Goal: Information Seeking & Learning: Find contact information

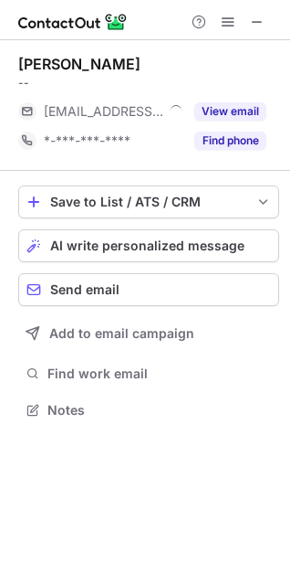
scroll to position [397, 290]
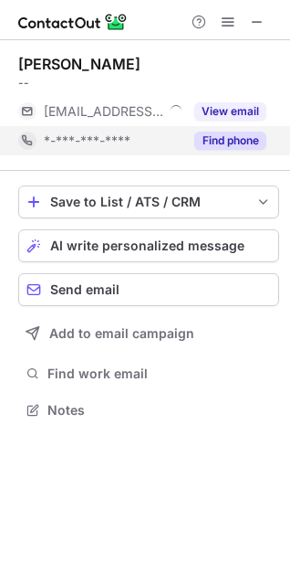
click at [218, 136] on button "Find phone" at bounding box center [231, 140] width 72 height 18
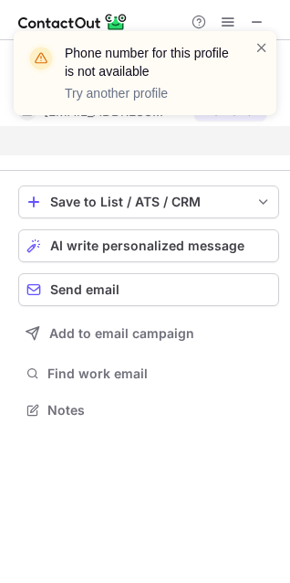
scroll to position [368, 290]
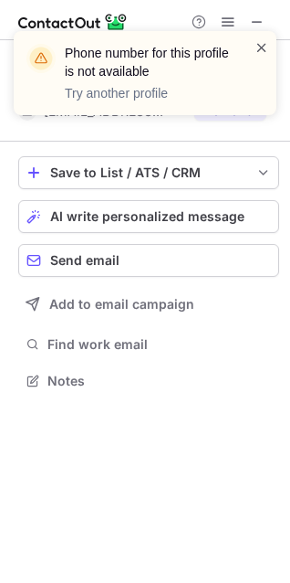
click at [260, 41] on span at bounding box center [262, 47] width 15 height 18
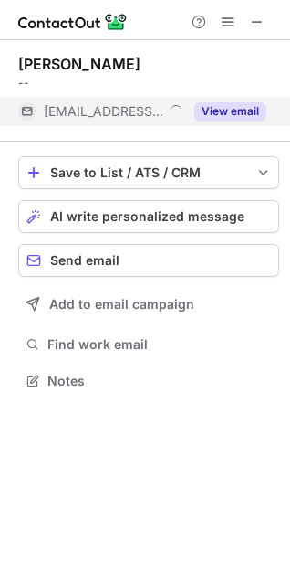
click at [230, 105] on button "View email" at bounding box center [231, 111] width 72 height 18
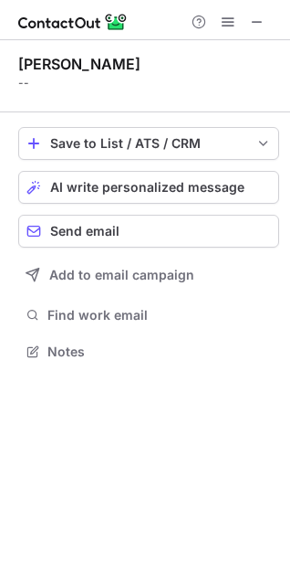
scroll to position [339, 290]
click at [262, 142] on span "save-profile-one-click" at bounding box center [264, 143] width 15 height 15
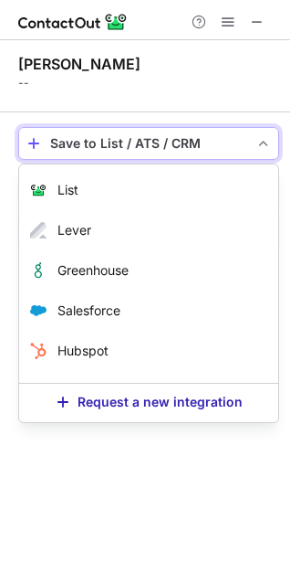
click at [262, 142] on span "save-profile-one-click" at bounding box center [264, 143] width 15 height 15
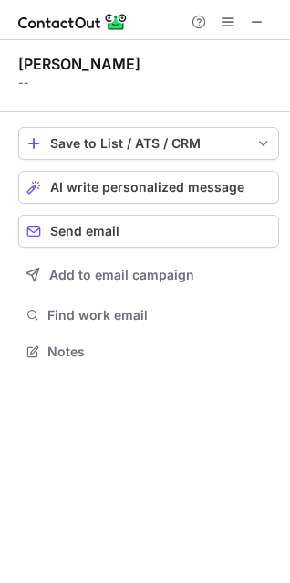
click at [40, 67] on div "Chris Wing" at bounding box center [79, 64] width 122 height 18
click at [254, 19] on span at bounding box center [257, 22] width 15 height 15
click at [64, 69] on div "Chris Wing" at bounding box center [79, 64] width 122 height 18
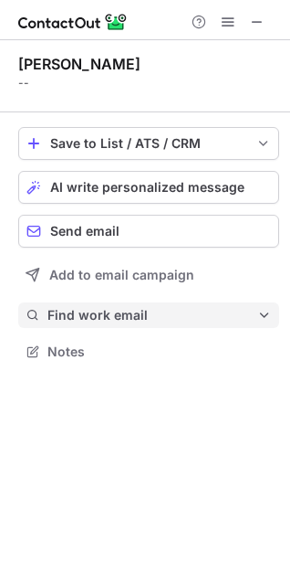
click at [94, 314] on span "Find work email" at bounding box center [152, 315] width 210 height 16
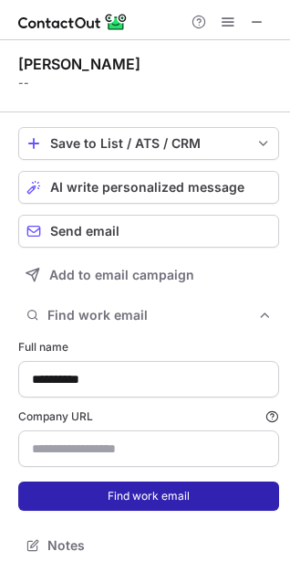
click at [151, 500] on button "Find work email" at bounding box center [148, 495] width 261 height 29
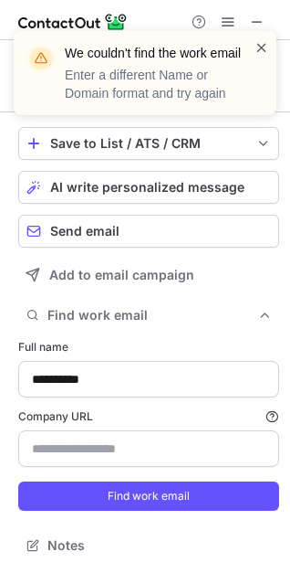
click at [266, 43] on span at bounding box center [262, 47] width 15 height 18
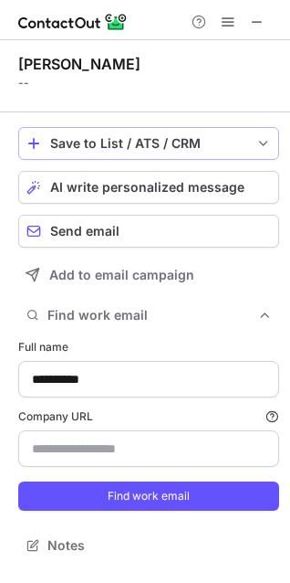
click at [260, 142] on span "save-profile-one-click" at bounding box center [264, 143] width 15 height 15
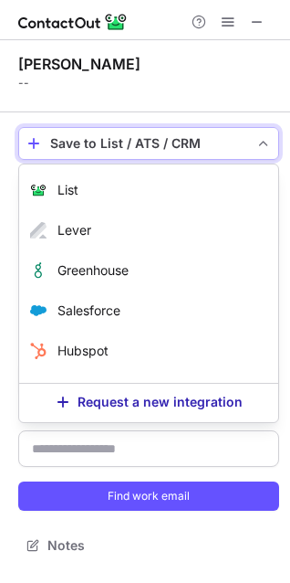
click at [260, 142] on span "save-profile-one-click" at bounding box center [264, 143] width 15 height 15
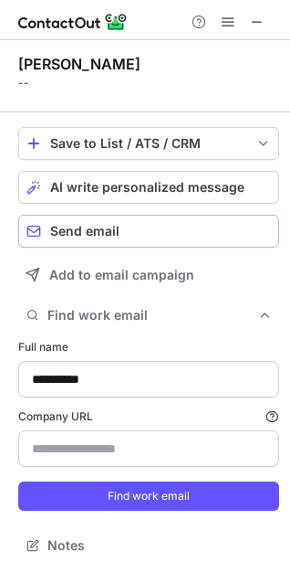
click at [97, 233] on span "Send email" at bounding box center [84, 231] width 69 height 15
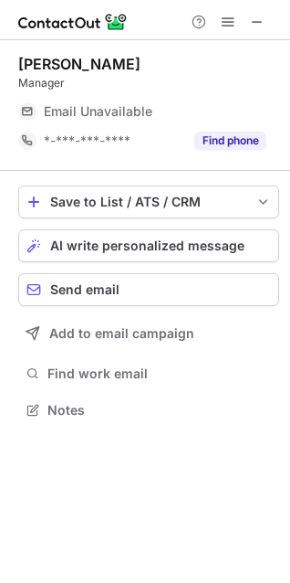
scroll to position [397, 290]
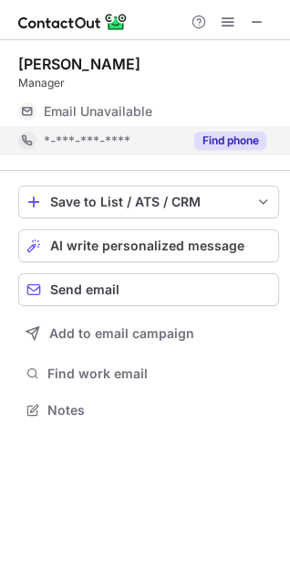
click at [230, 136] on button "Find phone" at bounding box center [231, 140] width 72 height 18
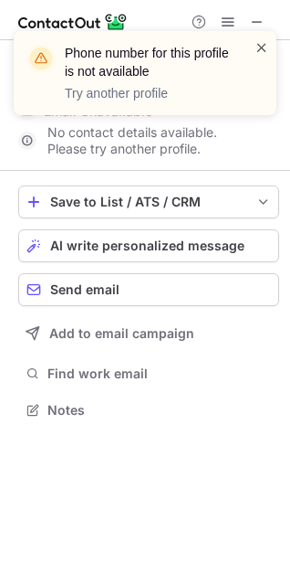
click at [259, 48] on span at bounding box center [262, 47] width 15 height 18
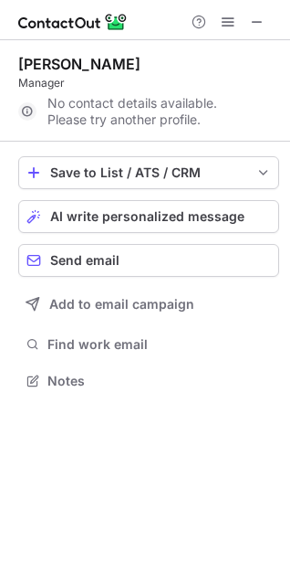
scroll to position [368, 290]
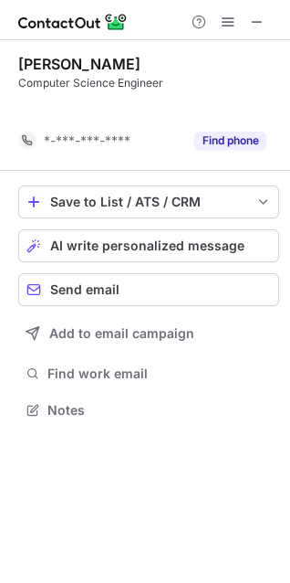
scroll to position [368, 290]
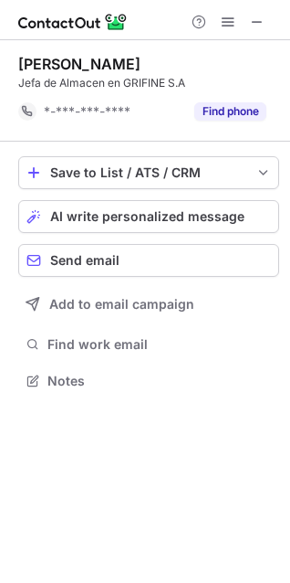
scroll to position [368, 290]
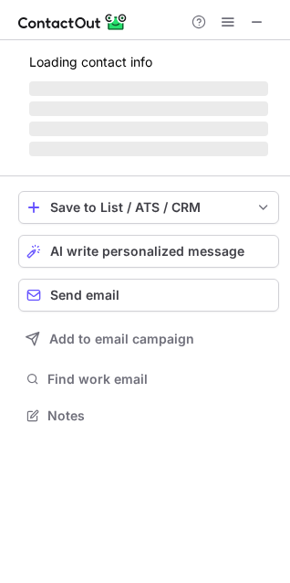
scroll to position [397, 290]
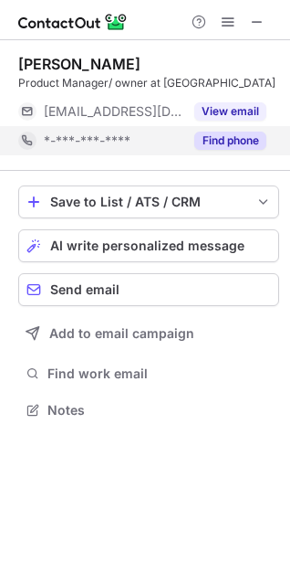
click at [220, 143] on button "Find phone" at bounding box center [231, 140] width 72 height 18
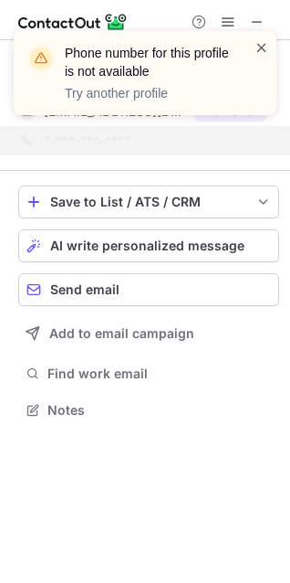
click at [262, 47] on span at bounding box center [262, 47] width 15 height 18
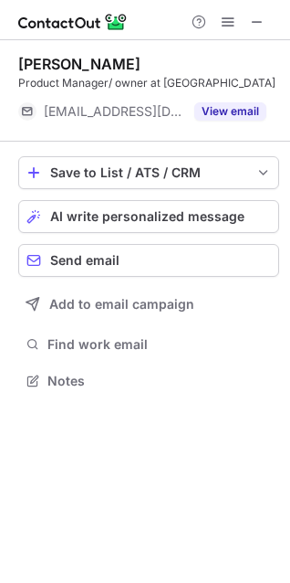
scroll to position [368, 290]
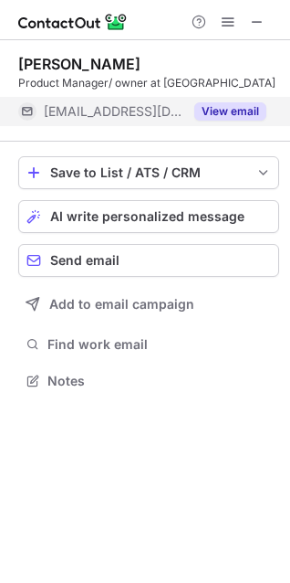
click at [228, 110] on button "View email" at bounding box center [231, 111] width 72 height 18
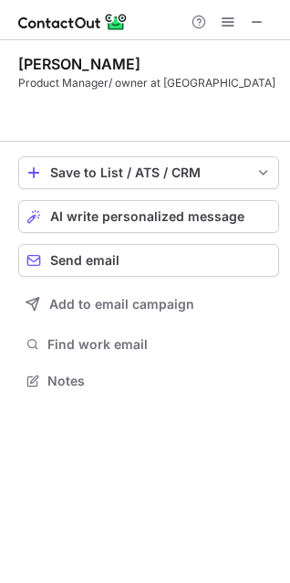
scroll to position [339, 290]
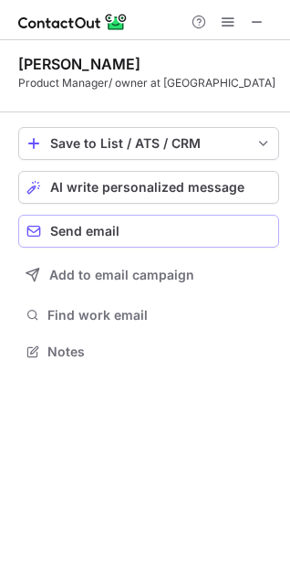
click at [95, 236] on span "Send email" at bounding box center [84, 231] width 69 height 15
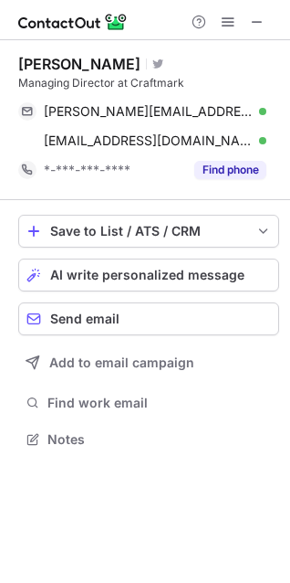
scroll to position [426, 290]
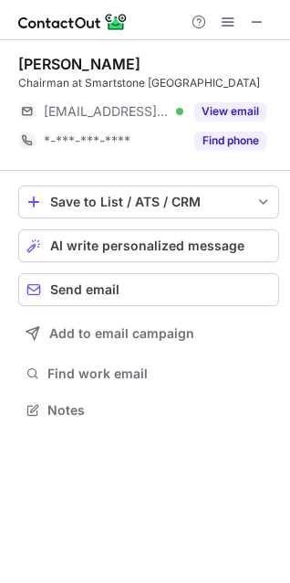
scroll to position [397, 290]
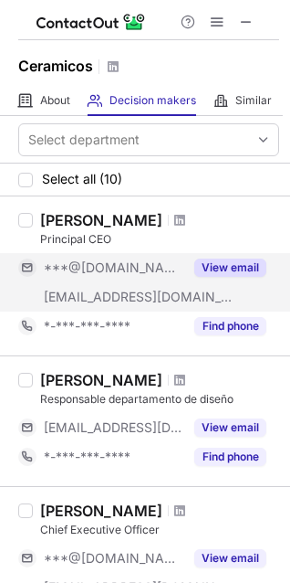
click at [246, 268] on button "View email" at bounding box center [231, 267] width 72 height 18
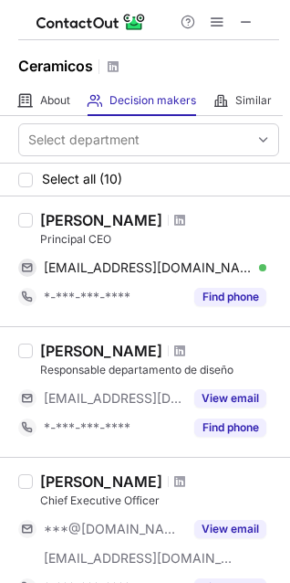
drag, startPoint x: 163, startPoint y: 217, endPoint x: 41, endPoint y: 223, distance: 122.5
click at [41, 223] on div "Agustin Balaguer" at bounding box center [159, 220] width 239 height 18
copy div "Agustin Balaguer"
copy div "[PERSON_NAME]"
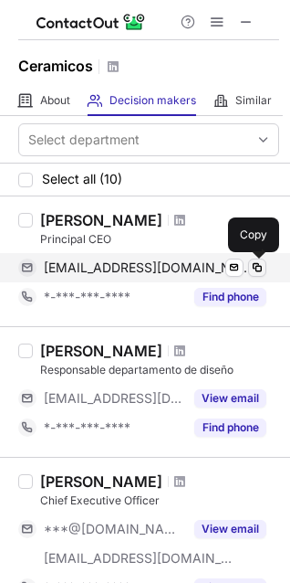
click at [263, 261] on span at bounding box center [257, 267] width 15 height 15
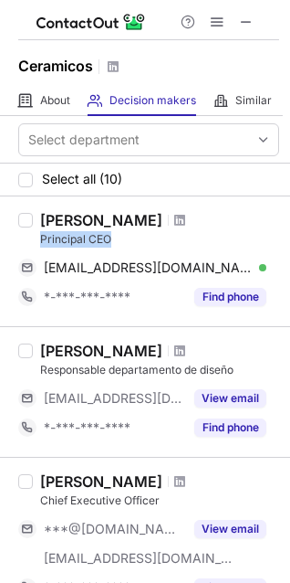
drag, startPoint x: 116, startPoint y: 241, endPoint x: 41, endPoint y: 237, distance: 75.0
click at [41, 237] on div "Principal CEO" at bounding box center [159, 239] width 239 height 16
copy div "Principal CEO"
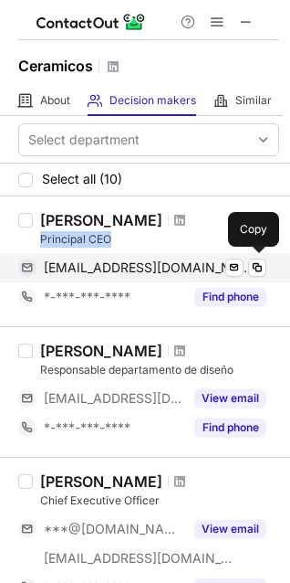
copy div "Principal CEO"
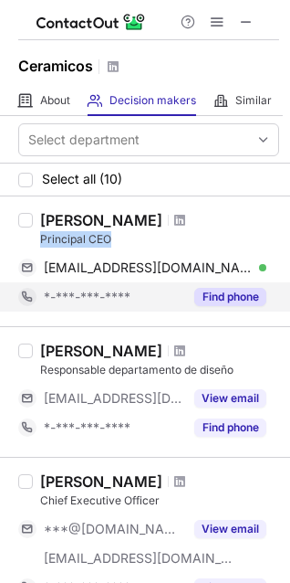
click at [217, 297] on button "Find phone" at bounding box center [231, 297] width 72 height 18
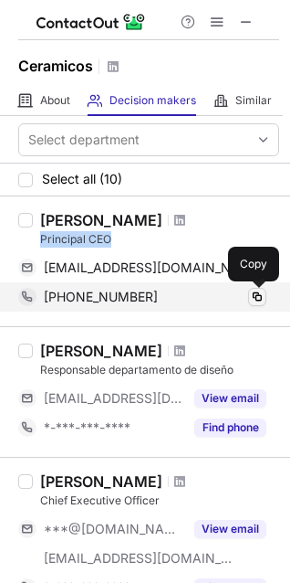
click at [258, 297] on span at bounding box center [257, 296] width 15 height 15
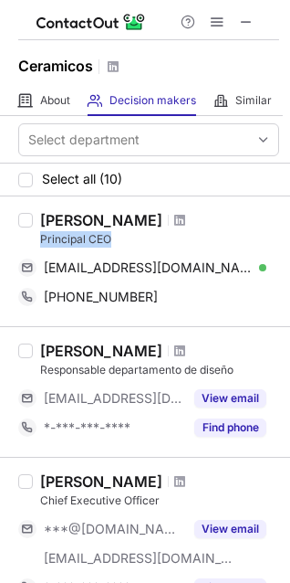
drag, startPoint x: 162, startPoint y: 216, endPoint x: 44, endPoint y: 223, distance: 118.0
click at [44, 223] on div "Agustin Balaguer" at bounding box center [159, 220] width 239 height 18
copy div "Agustin Balaguer"
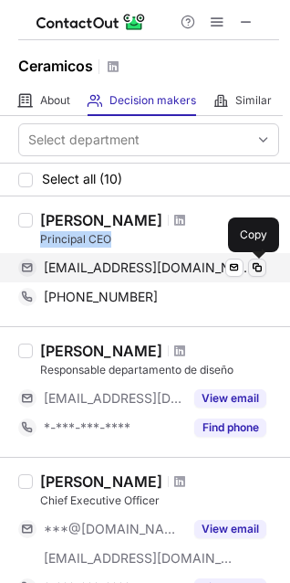
click at [258, 270] on span at bounding box center [257, 267] width 15 height 15
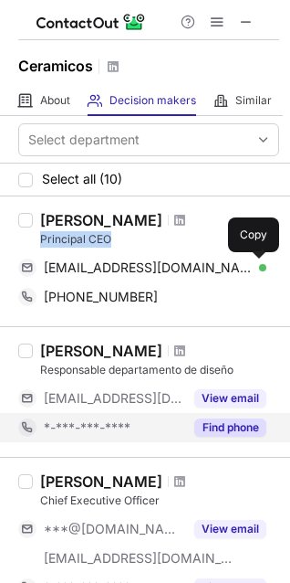
click at [223, 426] on button "Find phone" at bounding box center [231, 427] width 72 height 18
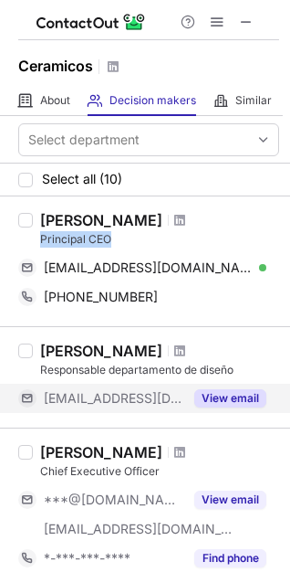
click at [232, 399] on button "View email" at bounding box center [231, 398] width 72 height 18
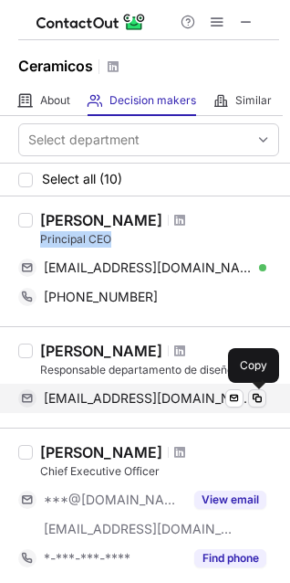
click at [256, 400] on span at bounding box center [257, 398] width 15 height 15
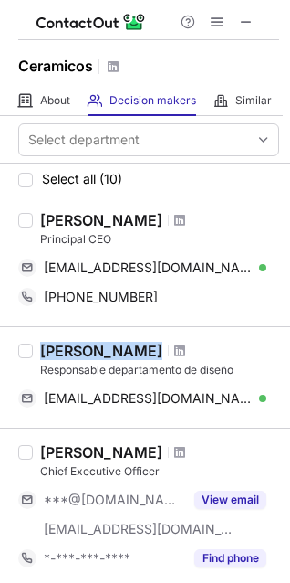
drag, startPoint x: 135, startPoint y: 350, endPoint x: 46, endPoint y: 353, distance: 89.6
click at [46, 353] on div "Carlos Mecho" at bounding box center [159, 351] width 239 height 18
copy div "Carlos Mecho"
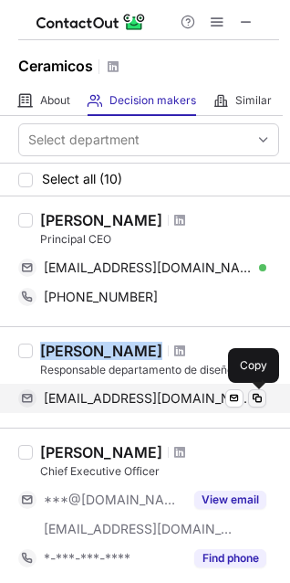
click at [258, 401] on span at bounding box center [257, 398] width 15 height 15
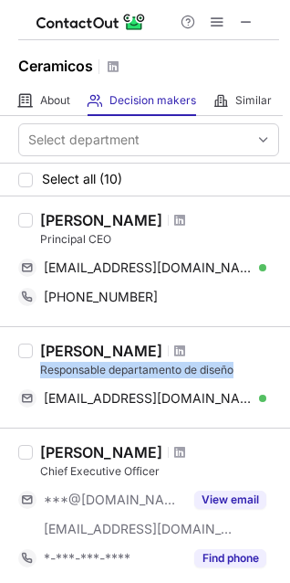
drag, startPoint x: 243, startPoint y: 369, endPoint x: 36, endPoint y: 364, distance: 207.3
click at [33, 364] on div "Carlos Mecho Responsable departamento de diseño cmecho@cctgroup.es Verified Sen…" at bounding box center [156, 377] width 247 height 71
copy div "Responsable departamento de diseño"
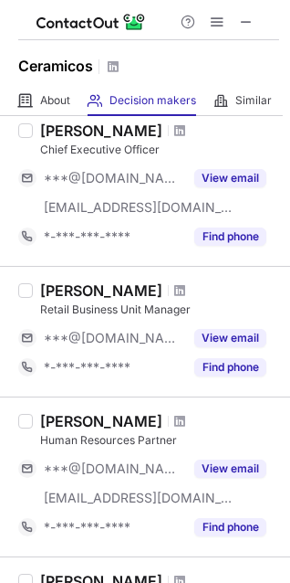
scroll to position [322, 0]
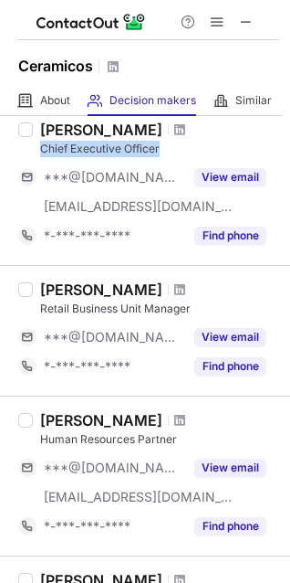
drag, startPoint x: 159, startPoint y: 153, endPoint x: 44, endPoint y: 145, distance: 115.4
click at [44, 145] on div "Chief Executive Officer" at bounding box center [159, 149] width 239 height 16
copy div "Chief Executive Officer"
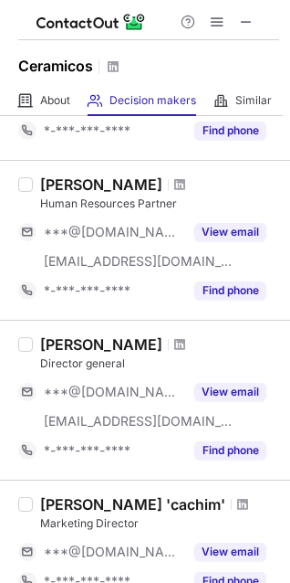
scroll to position [559, 0]
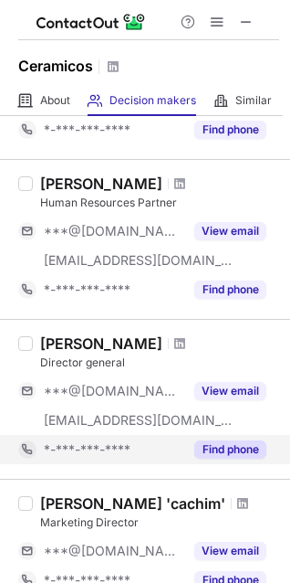
click at [232, 451] on button "Find phone" at bounding box center [231, 449] width 72 height 18
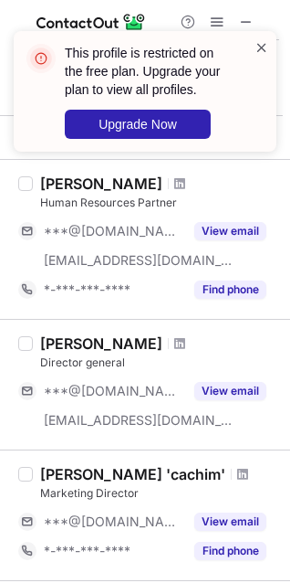
click at [262, 48] on span at bounding box center [262, 47] width 15 height 18
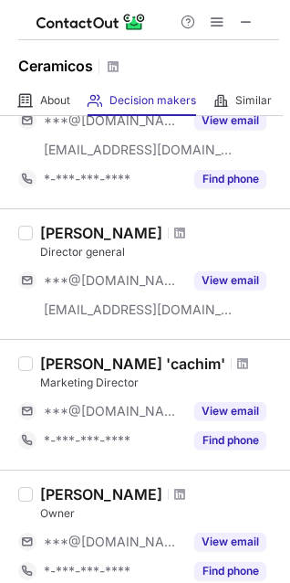
scroll to position [694, 0]
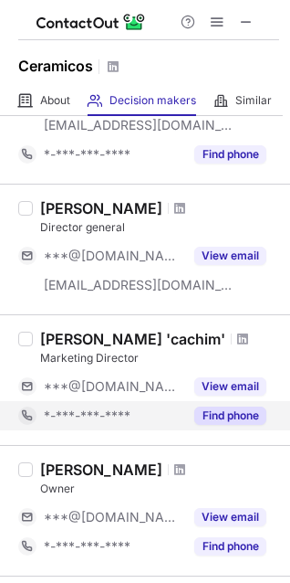
click at [235, 415] on button "Find phone" at bounding box center [231, 415] width 72 height 18
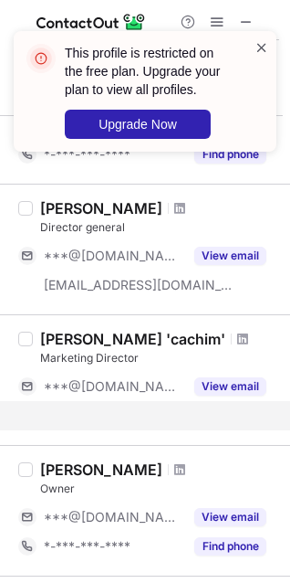
click at [259, 48] on span at bounding box center [262, 47] width 15 height 18
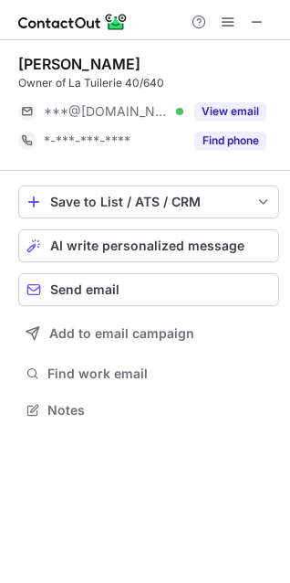
scroll to position [397, 290]
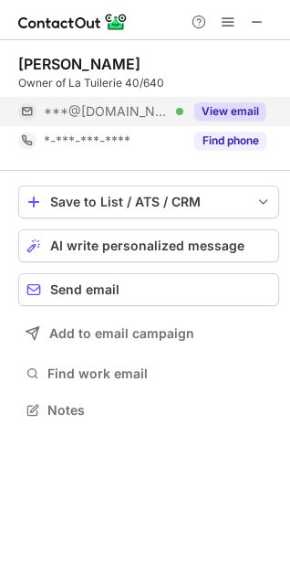
click at [213, 111] on button "View email" at bounding box center [231, 111] width 72 height 18
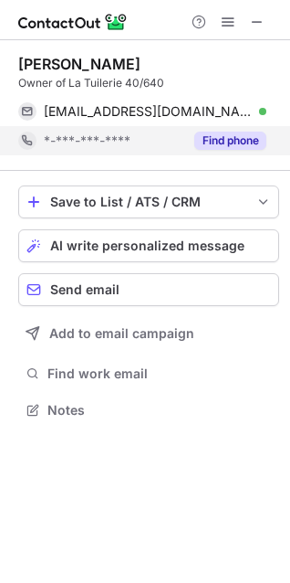
click at [227, 143] on button "Find phone" at bounding box center [231, 140] width 72 height 18
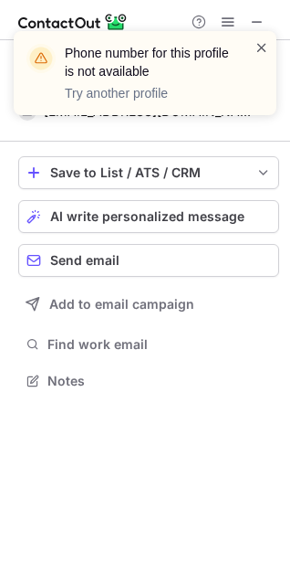
scroll to position [368, 290]
click at [258, 47] on span at bounding box center [262, 47] width 15 height 18
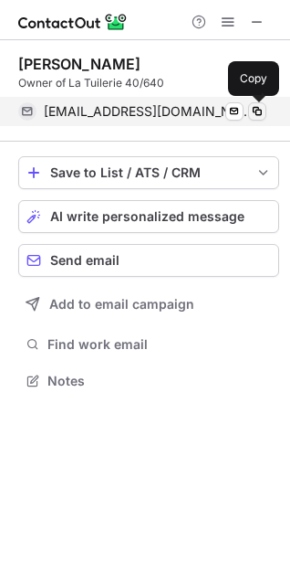
click at [256, 112] on span at bounding box center [257, 111] width 15 height 15
